Goal: Task Accomplishment & Management: Complete application form

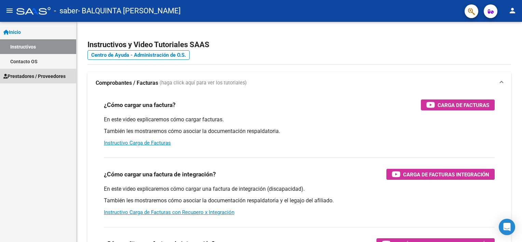
click at [37, 76] on span "Prestadores / Proveedores" at bounding box center [34, 76] width 62 height 8
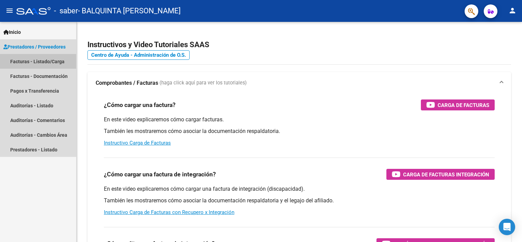
click at [39, 64] on link "Facturas - Listado/Carga" at bounding box center [38, 61] width 76 height 15
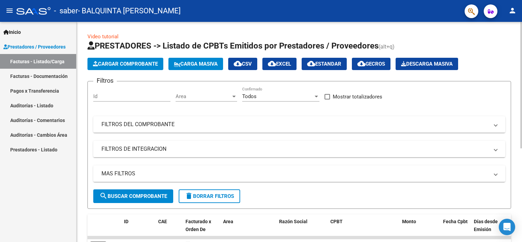
click at [111, 66] on span "Cargar Comprobante" at bounding box center [125, 64] width 65 height 6
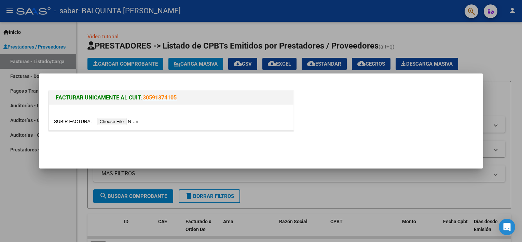
click at [111, 117] on div at bounding box center [171, 121] width 234 height 8
click at [113, 118] on input "file" at bounding box center [97, 121] width 86 height 7
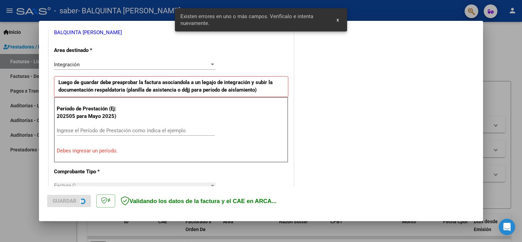
scroll to position [146, 0]
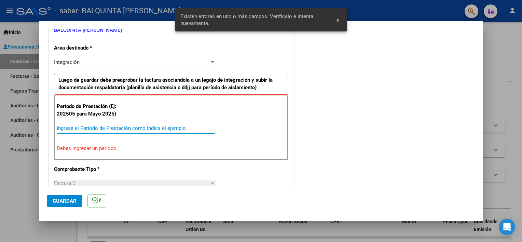
click at [104, 125] on input "Ingrese el Período de Prestación como indica el ejemplo" at bounding box center [136, 128] width 158 height 6
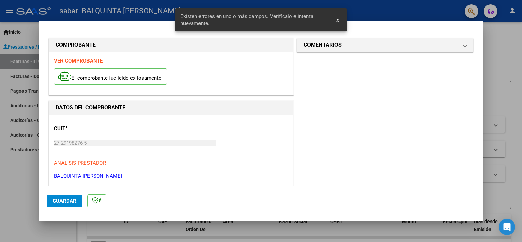
scroll to position [273, 0]
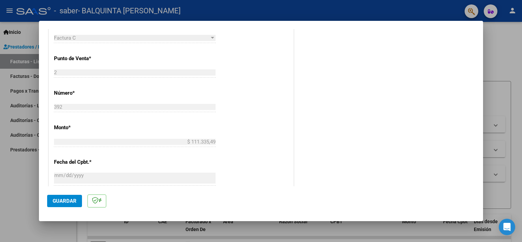
type input "202509"
click at [57, 205] on button "Guardar" at bounding box center [64, 201] width 35 height 12
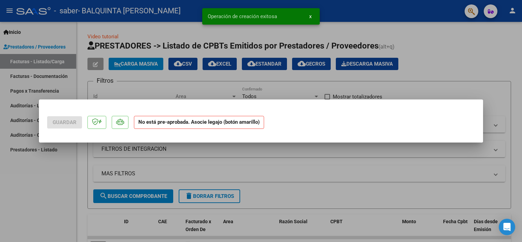
scroll to position [0, 0]
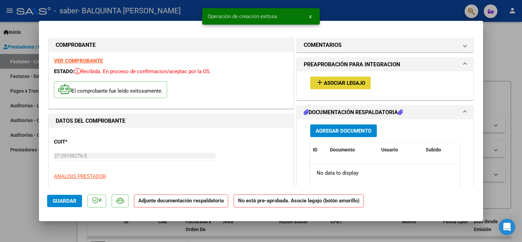
click at [335, 76] on button "add Asociar Legajo" at bounding box center [340, 82] width 60 height 13
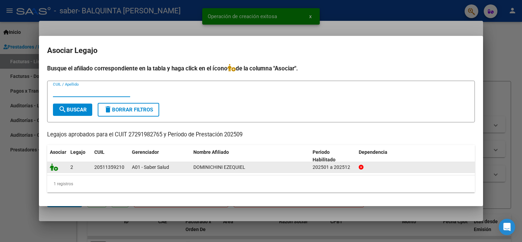
click at [53, 169] on icon at bounding box center [54, 167] width 8 height 8
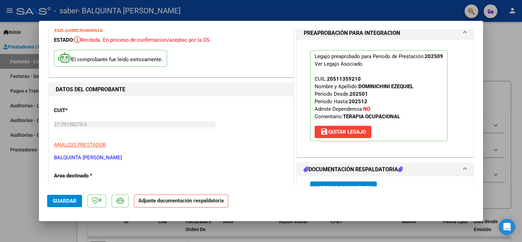
scroll to position [68, 0]
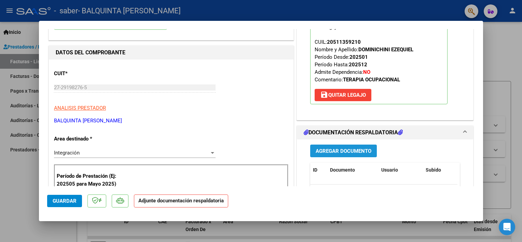
click at [340, 153] on span "Agregar Documento" at bounding box center [343, 151] width 56 height 6
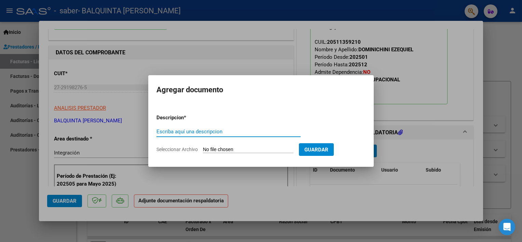
click at [243, 131] on input "Escriba aquí una descripcion" at bounding box center [228, 131] width 144 height 6
type input "PLANILLA DOMINICHINI [DATE] TO"
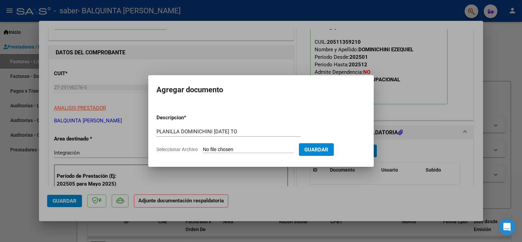
click at [262, 146] on input "Seleccionar Archivo" at bounding box center [248, 149] width 90 height 6
type input "C:\fakepath\PLANILLA DOMINICHINI SABER [DATE] TO.pdf"
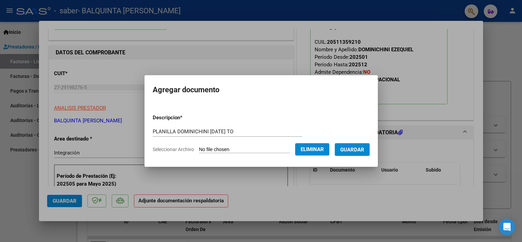
click at [342, 147] on span "Guardar" at bounding box center [352, 149] width 24 height 6
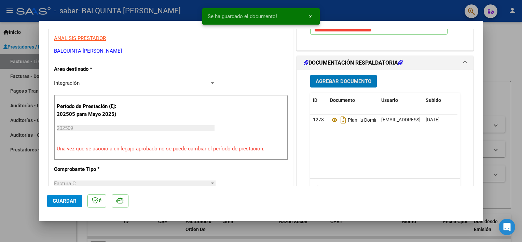
scroll to position [171, 0]
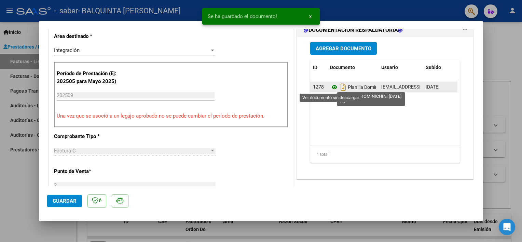
click at [330, 87] on icon at bounding box center [334, 87] width 9 height 8
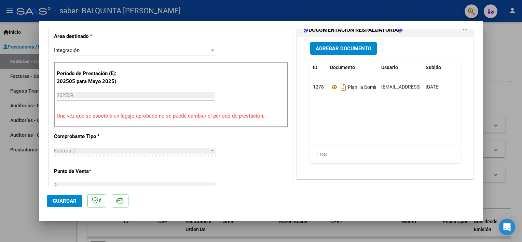
drag, startPoint x: 14, startPoint y: 170, endPoint x: 31, endPoint y: 173, distance: 18.0
click at [14, 171] on div at bounding box center [261, 121] width 522 height 242
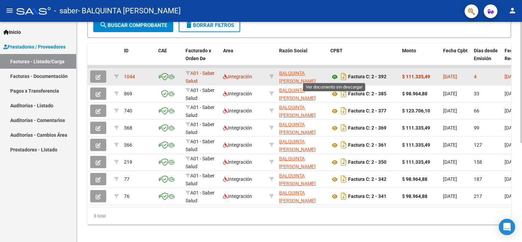
click at [334, 75] on icon at bounding box center [334, 77] width 9 height 8
drag, startPoint x: 427, startPoint y: 75, endPoint x: 406, endPoint y: 75, distance: 21.9
click at [406, 75] on div "$ 111.335,49" at bounding box center [420, 77] width 36 height 8
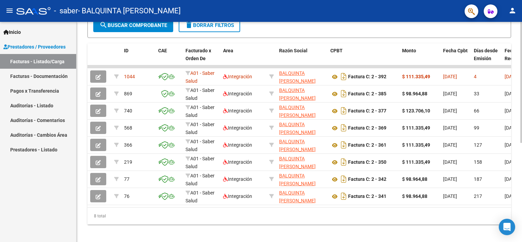
copy strong "111.335,49"
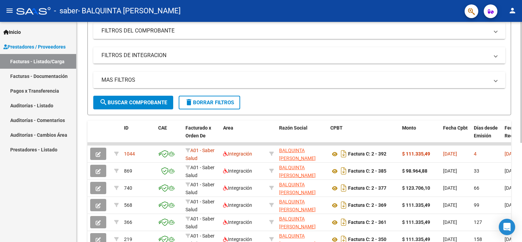
scroll to position [68, 0]
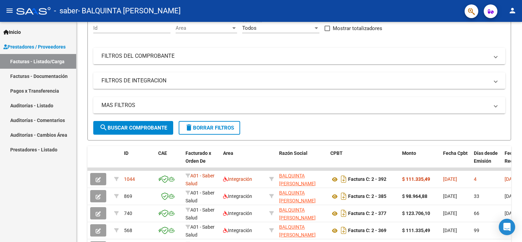
click at [512, 11] on mat-icon "person" at bounding box center [512, 10] width 8 height 8
click at [494, 47] on button "exit_to_app Salir" at bounding box center [498, 45] width 42 height 16
